Goal: Information Seeking & Learning: Learn about a topic

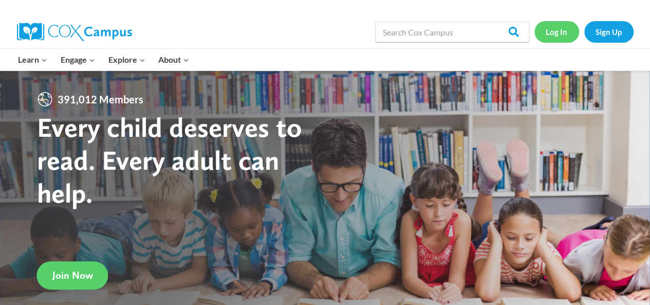
click at [563, 30] on link "Log In" at bounding box center [556, 31] width 45 height 21
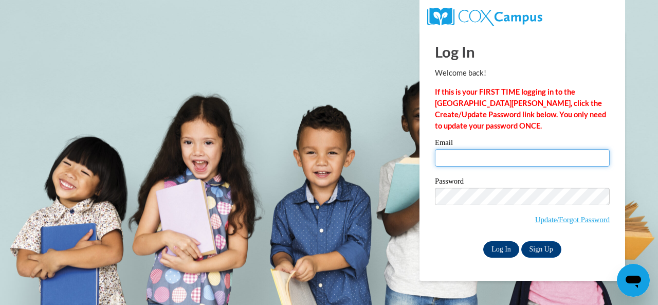
type input "[PERSON_NAME][EMAIL_ADDRESS][PERSON_NAME][DOMAIN_NAME]"
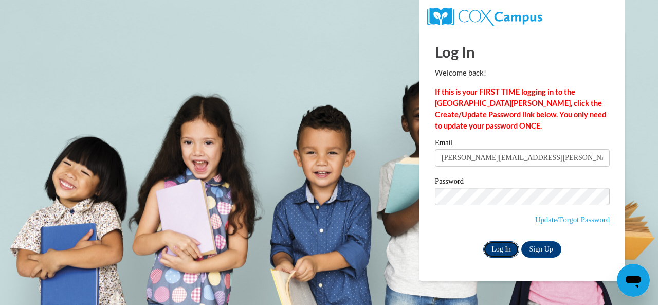
click at [505, 246] on input "Log In" at bounding box center [501, 249] width 36 height 16
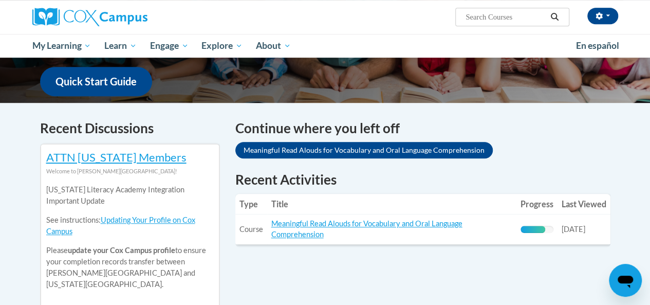
scroll to position [308, 0]
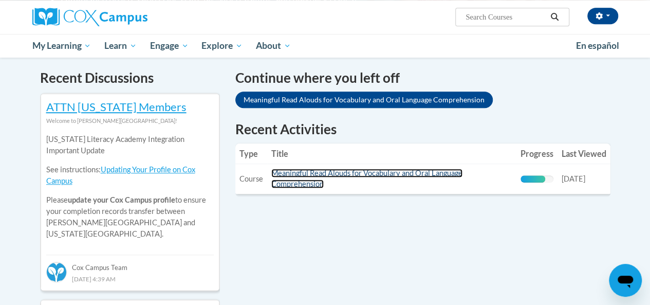
click at [326, 172] on link "Meaningful Read Alouds for Vocabulary and Oral Language Comprehension" at bounding box center [366, 178] width 191 height 20
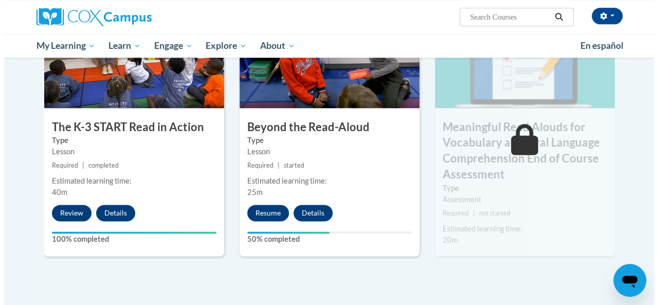
scroll to position [565, 0]
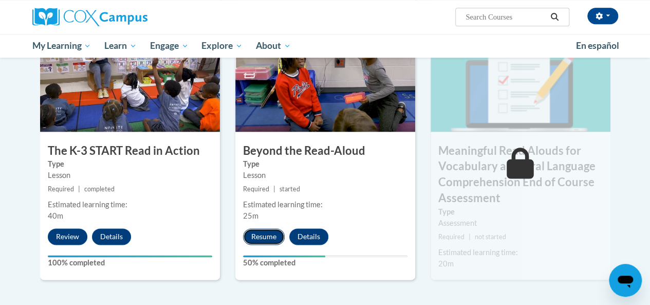
click at [270, 235] on button "Resume" at bounding box center [264, 236] width 42 height 16
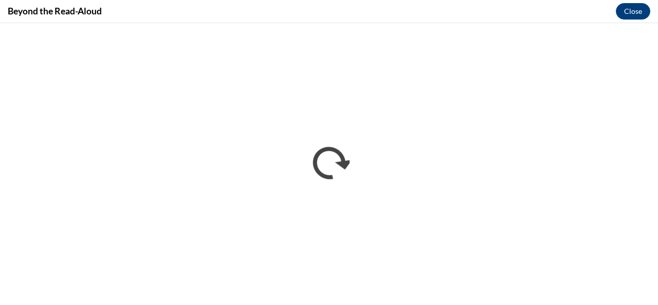
scroll to position [0, 0]
